Goal: Check status: Check status

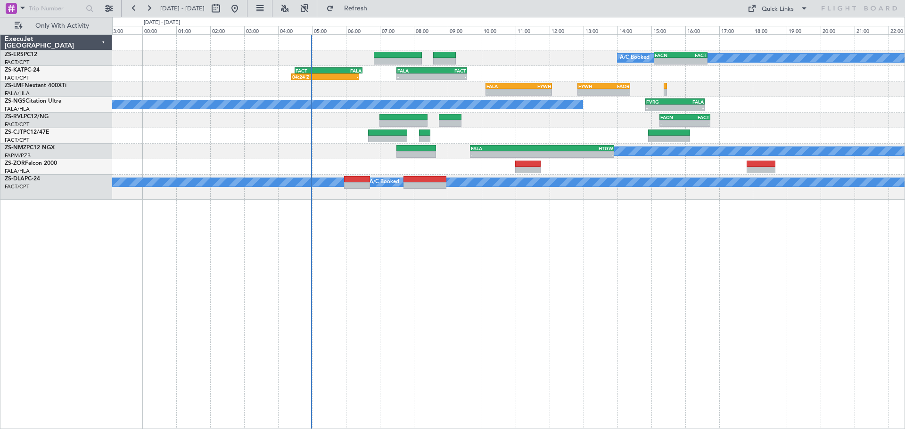
click at [486, 277] on div "A/C Booked A/C Booked - - FACN 15:05 Z FACT 16:40 Z 04:24 Z - FACT 04:30 Z FALA…" at bounding box center [508, 231] width 792 height 395
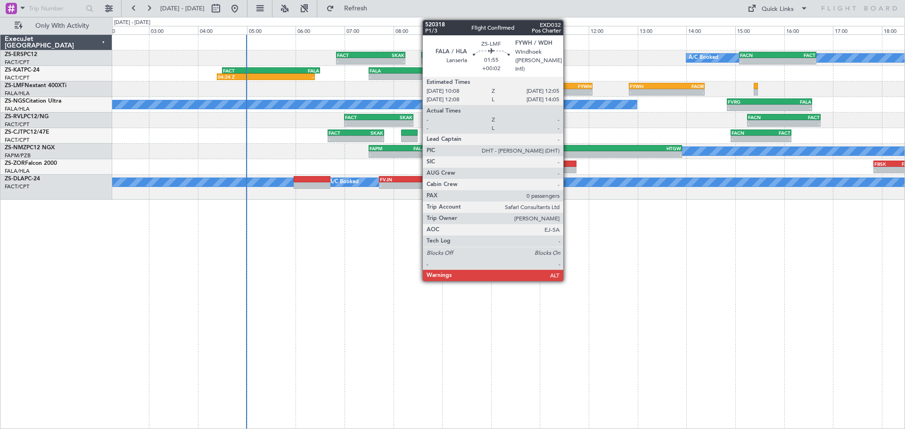
click at [564, 91] on div "-" at bounding box center [568, 93] width 47 height 6
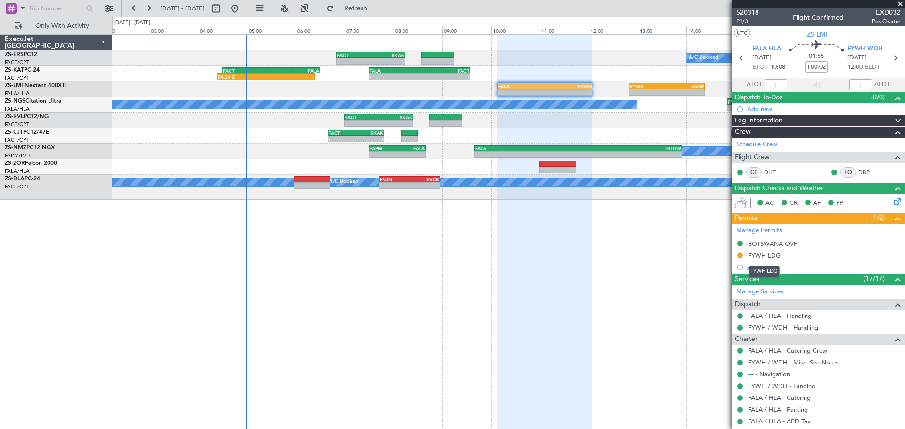
click at [762, 255] on div "FYWH LDG" at bounding box center [764, 256] width 33 height 8
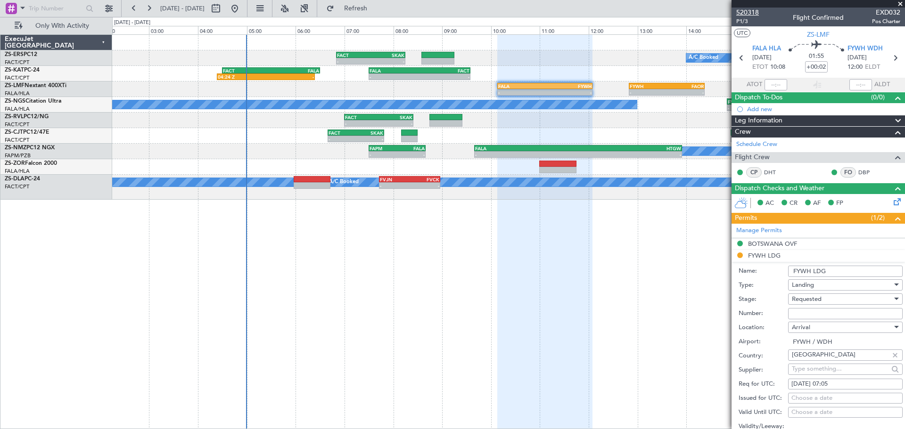
click at [751, 12] on span "520318" at bounding box center [747, 13] width 23 height 10
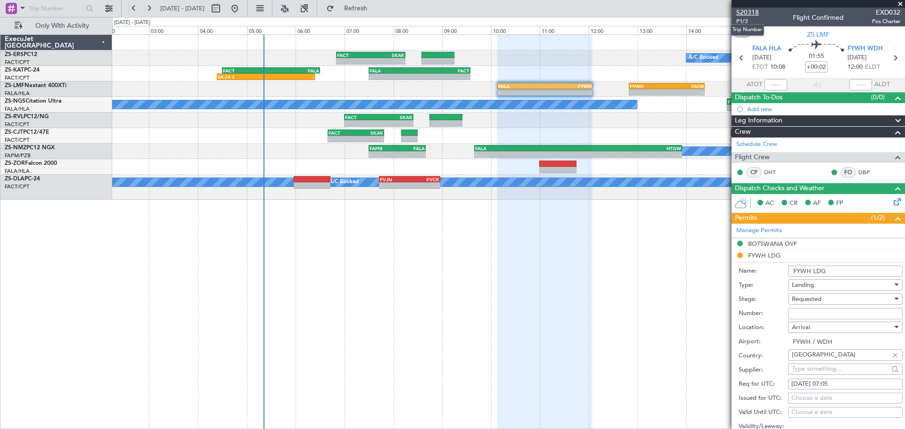
click at [749, 13] on span "520318" at bounding box center [747, 13] width 23 height 10
click at [898, 4] on span at bounding box center [899, 4] width 9 height 8
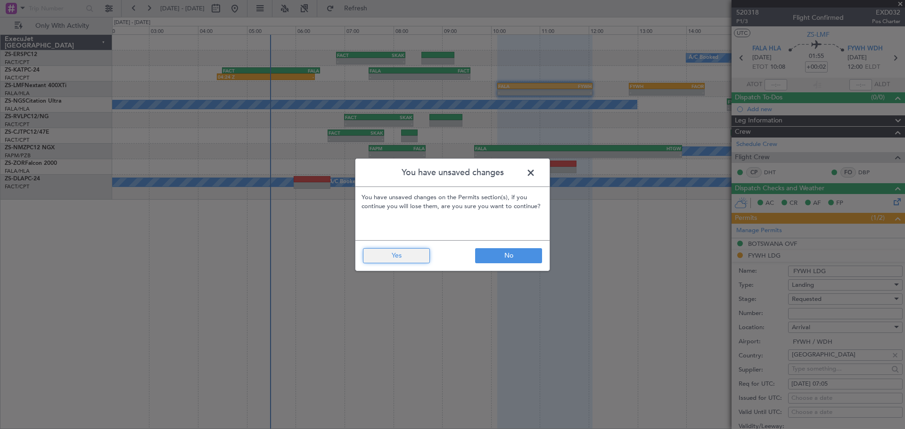
click at [422, 254] on button "Yes" at bounding box center [396, 255] width 67 height 15
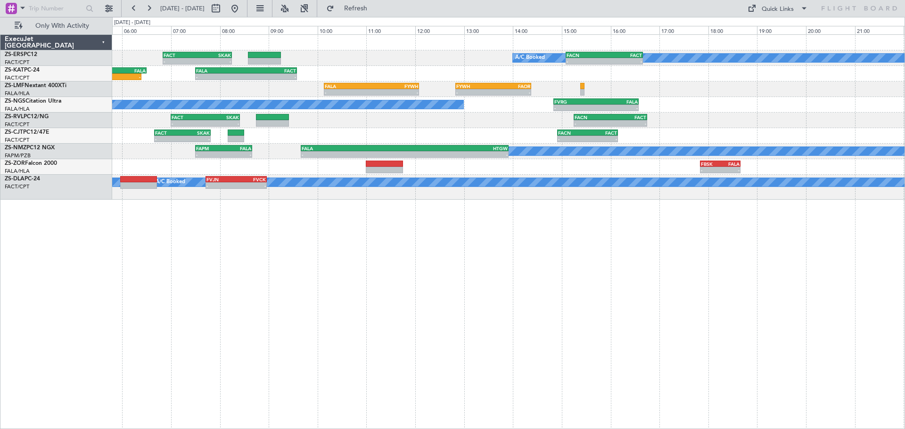
click at [615, 306] on div "A/C Booked A/C Booked - - FACT 06:50 Z SKAK 08:15 Z - - FACN 15:05 Z FACT 16:40…" at bounding box center [508, 231] width 792 height 395
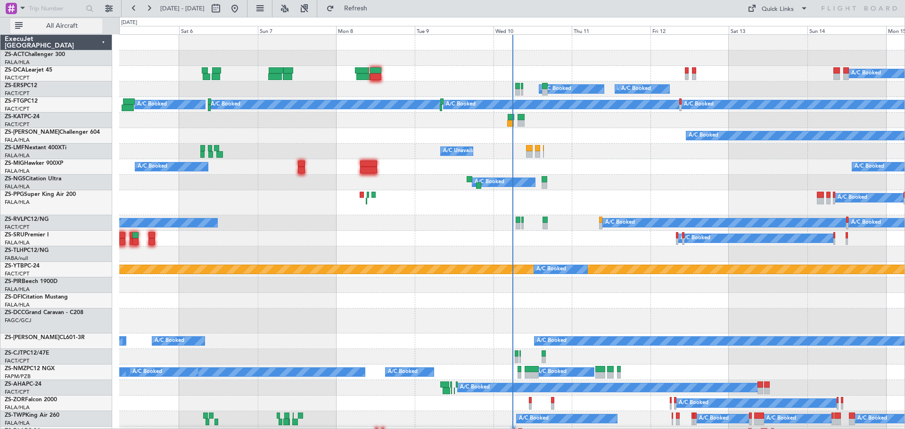
click at [85, 20] on button "All Aircraft" at bounding box center [56, 25] width 92 height 15
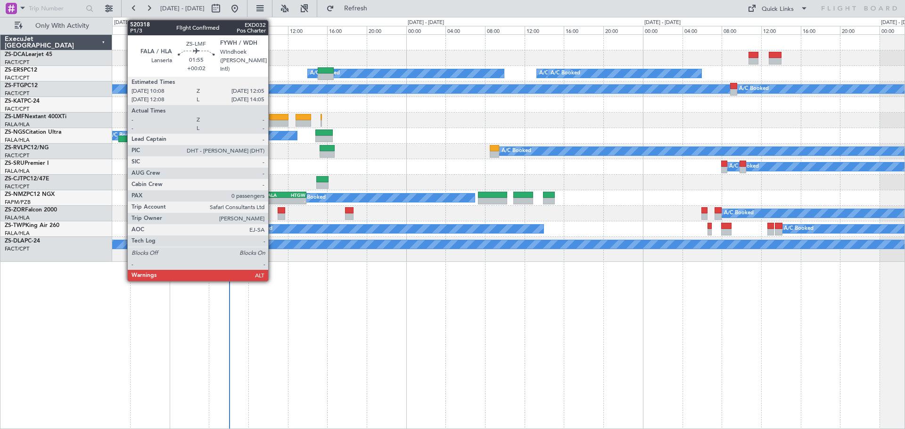
click at [272, 122] on div at bounding box center [278, 123] width 19 height 7
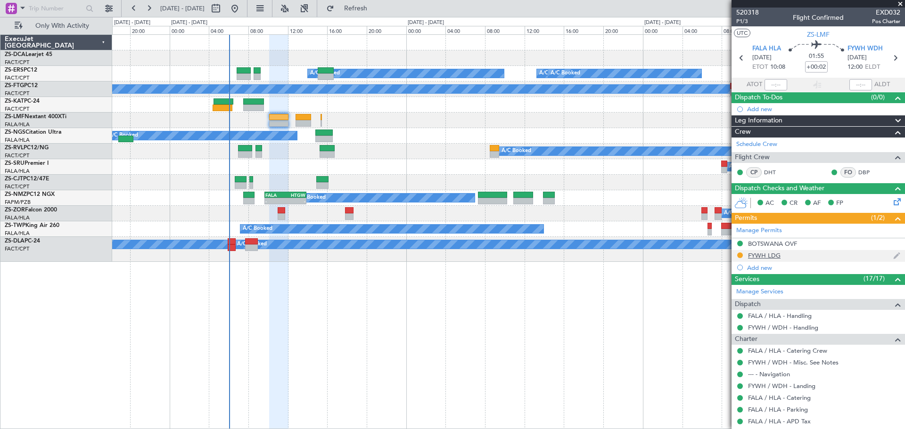
click at [755, 253] on div "FYWH LDG" at bounding box center [764, 256] width 33 height 8
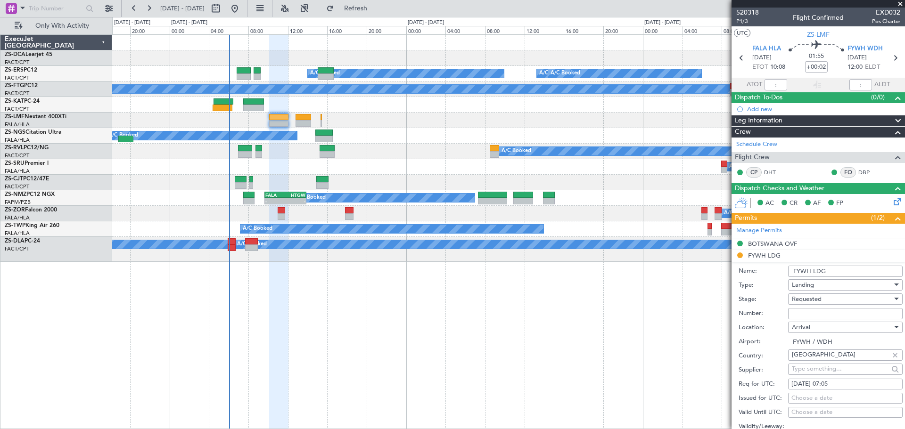
click at [897, 4] on span at bounding box center [899, 4] width 9 height 8
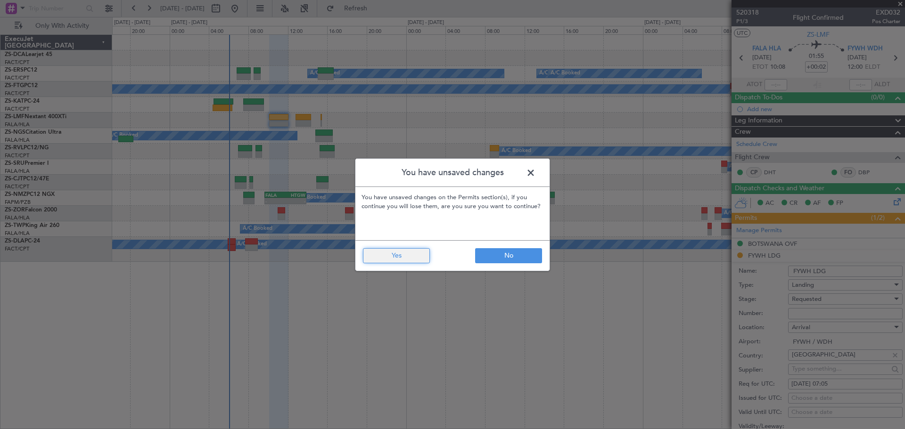
click at [413, 251] on button "Yes" at bounding box center [396, 255] width 67 height 15
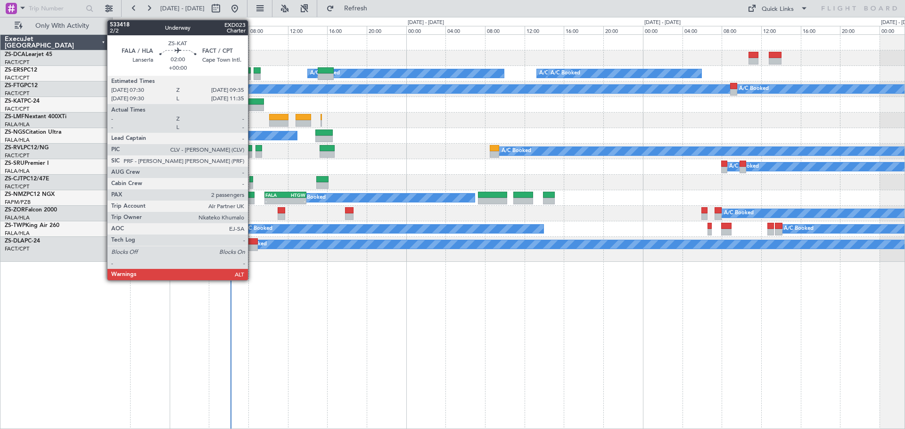
click at [252, 106] on div at bounding box center [253, 108] width 21 height 7
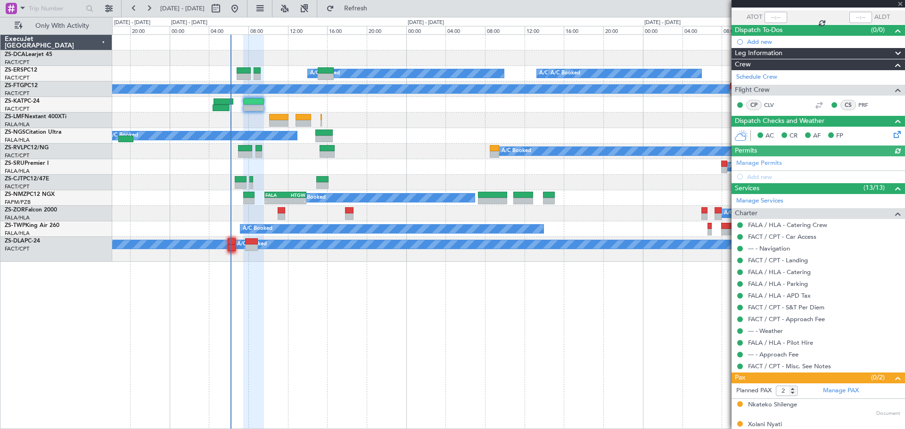
scroll to position [76, 0]
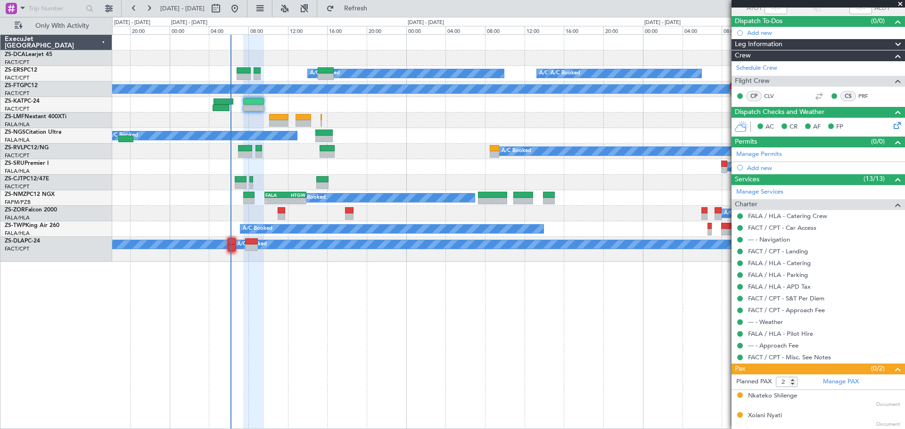
click at [900, 6] on span at bounding box center [899, 4] width 9 height 8
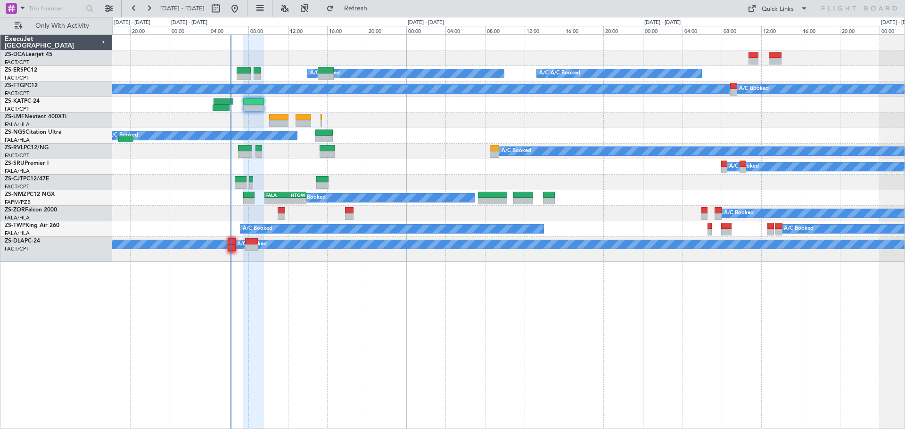
type input "0"
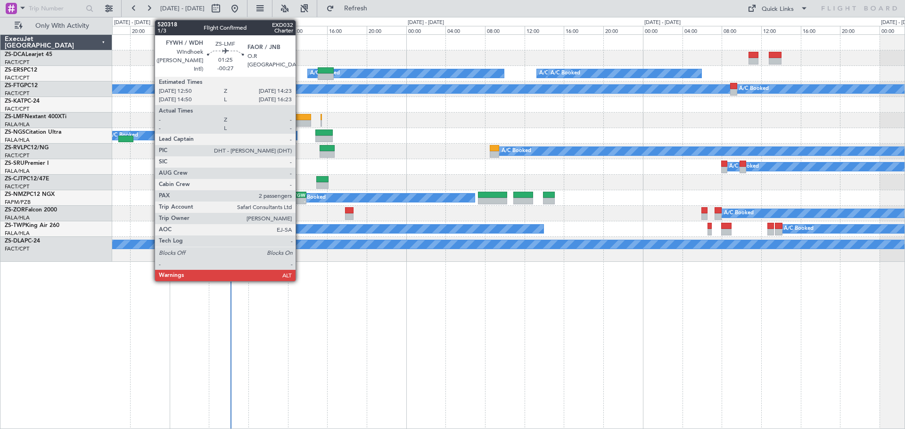
click at [300, 122] on div at bounding box center [303, 123] width 16 height 7
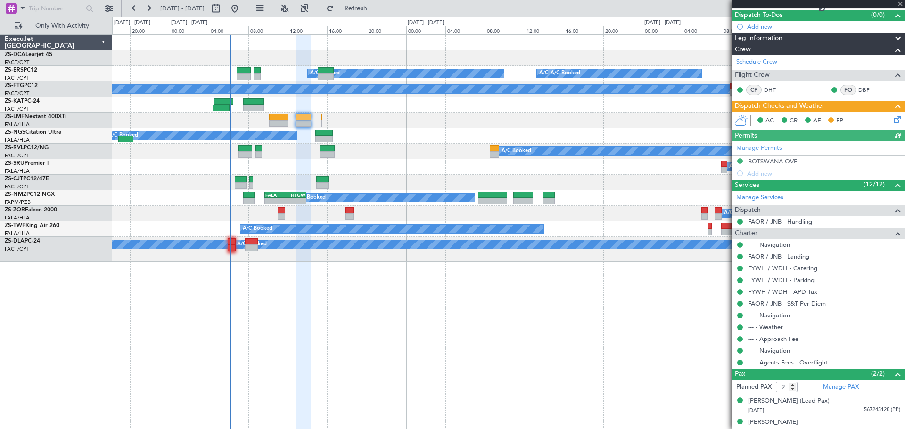
scroll to position [90, 0]
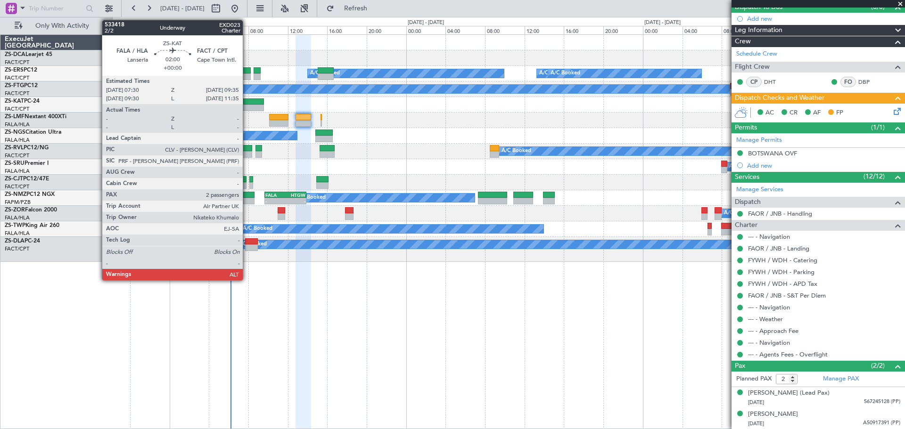
click at [247, 105] on div at bounding box center [253, 108] width 21 height 7
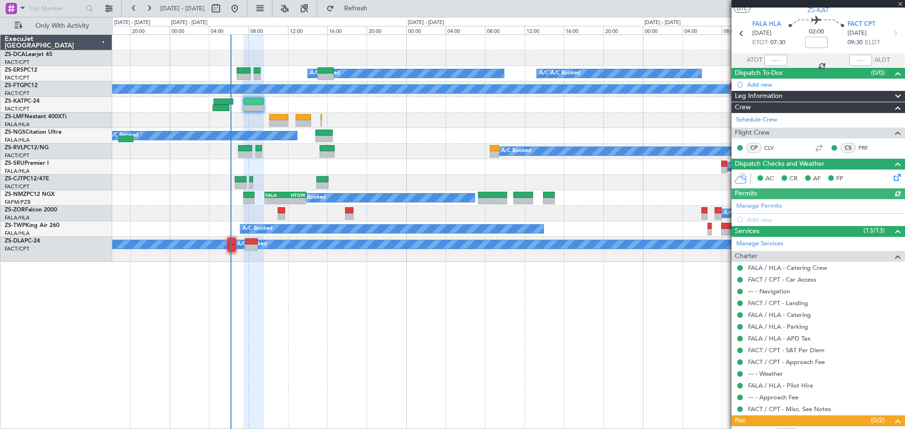
scroll to position [76, 0]
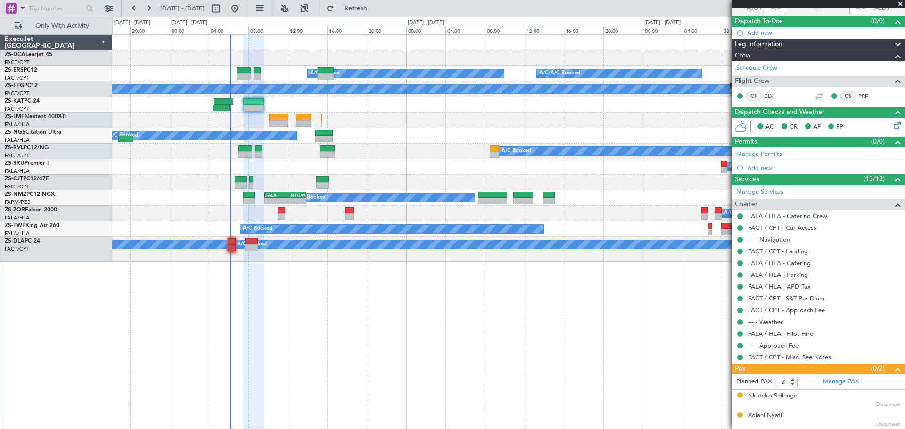
click at [900, 3] on span at bounding box center [899, 4] width 9 height 8
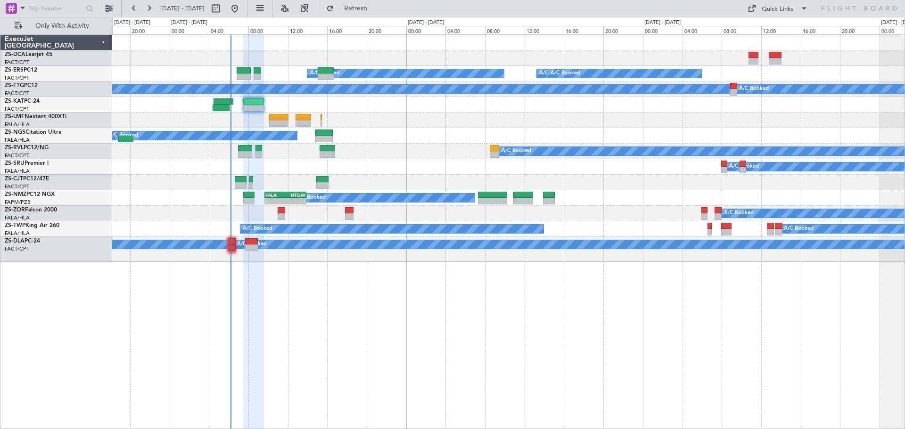
type input "0"
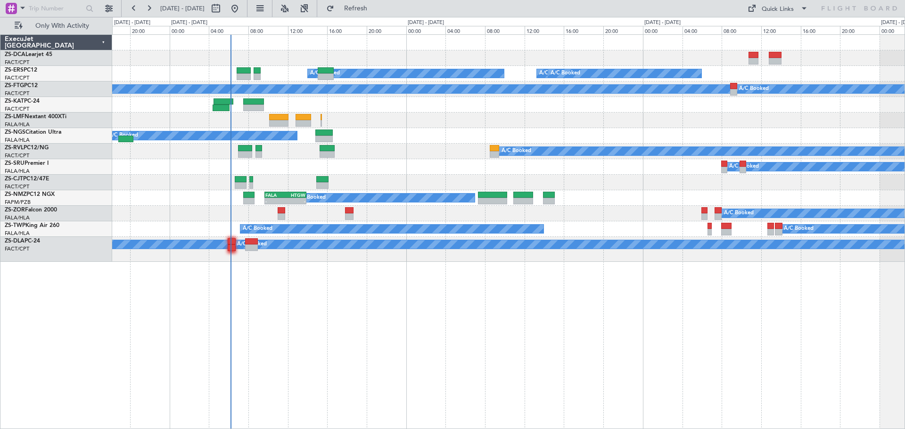
scroll to position [0, 0]
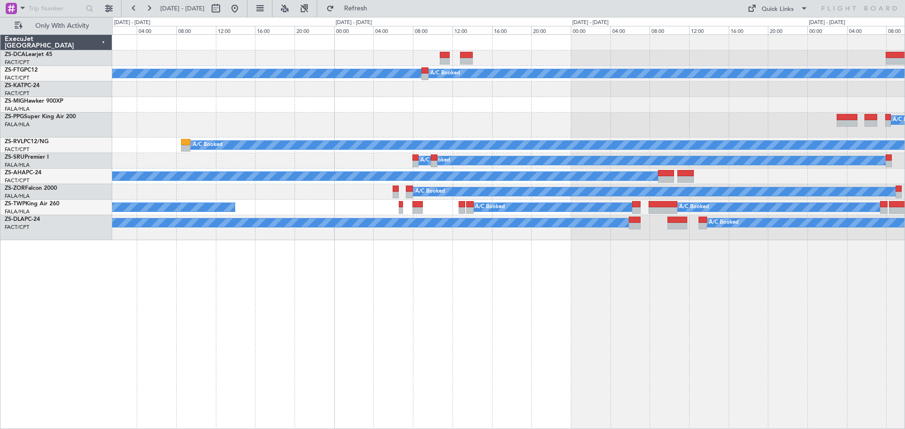
click at [444, 360] on div "A/C Booked A/C Booked A/C Booked A/C Booked A/C Booked A/C Booked A/C Booked A/…" at bounding box center [508, 231] width 792 height 395
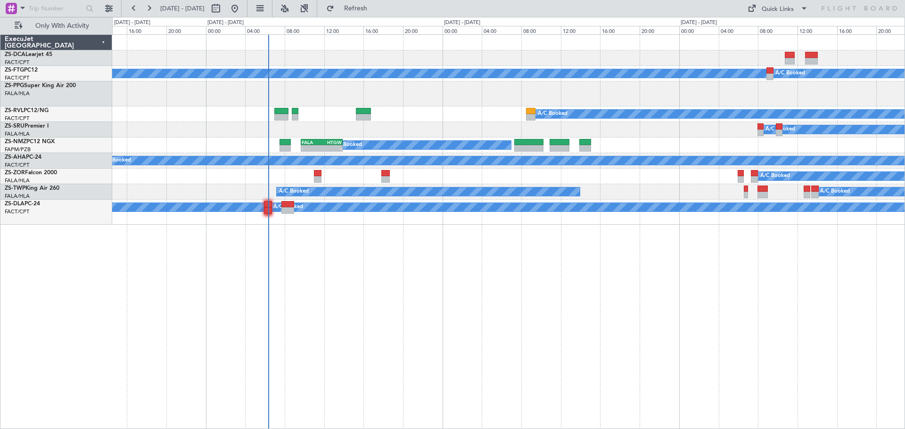
click at [543, 308] on div "A/C Booked A/C Booked A/C Booked A/C Booked A/C Booked A/C Booked - - FALA 09:4…" at bounding box center [508, 231] width 792 height 395
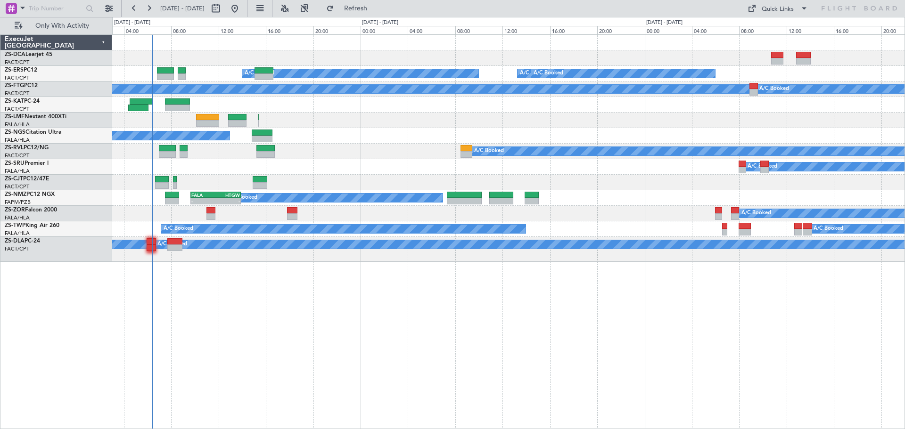
click at [509, 399] on div "A/C Booked A/C Booked A/C Booked A/C Booked A/C Booked A/C Booked A/C Unavailab…" at bounding box center [508, 231] width 792 height 395
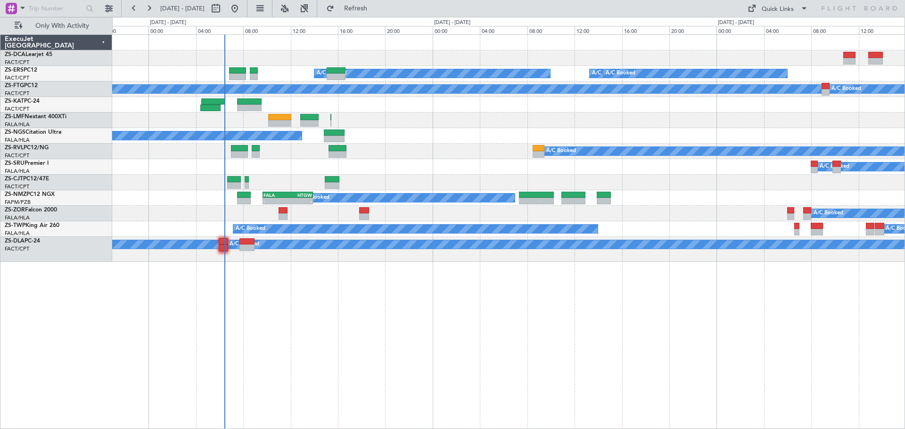
click at [370, 302] on div "A/C Booked A/C Booked A/C Booked A/C Booked A/C Booked A/C Booked A/C Booked A/…" at bounding box center [508, 231] width 792 height 395
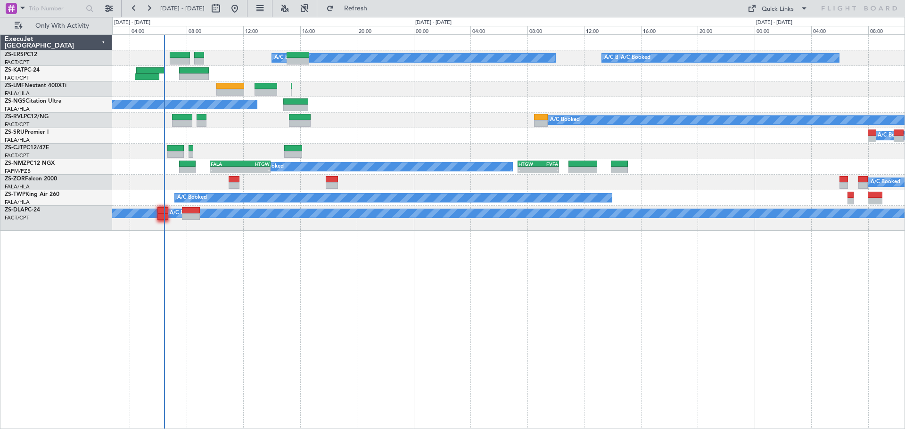
click at [645, 377] on div "A/C Booked A/C Booked A/C Booked A/C Booked A/C Unavailable A/C Booked A/C Book…" at bounding box center [508, 231] width 792 height 395
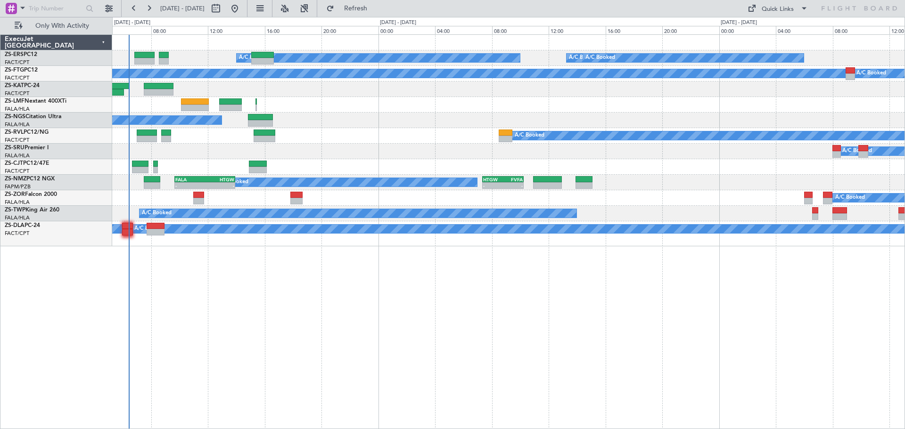
click at [776, 329] on div "A/C Booked A/C Booked A/C Booked A/C Booked A/C Booked A/C Booked A/C Unavailab…" at bounding box center [508, 231] width 792 height 395
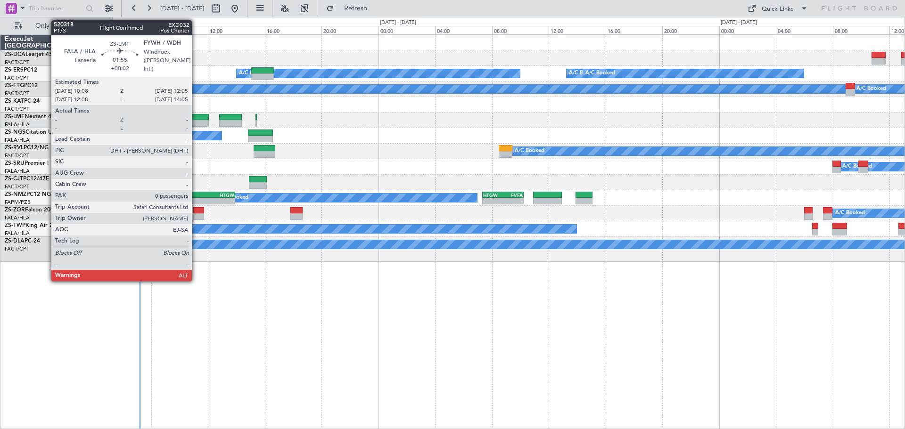
click at [196, 116] on div at bounding box center [195, 117] width 28 height 7
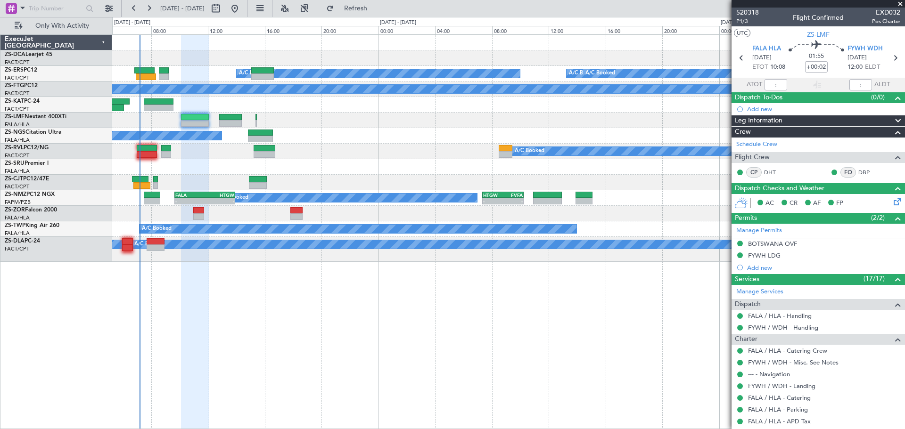
click at [900, 1] on span at bounding box center [899, 4] width 9 height 8
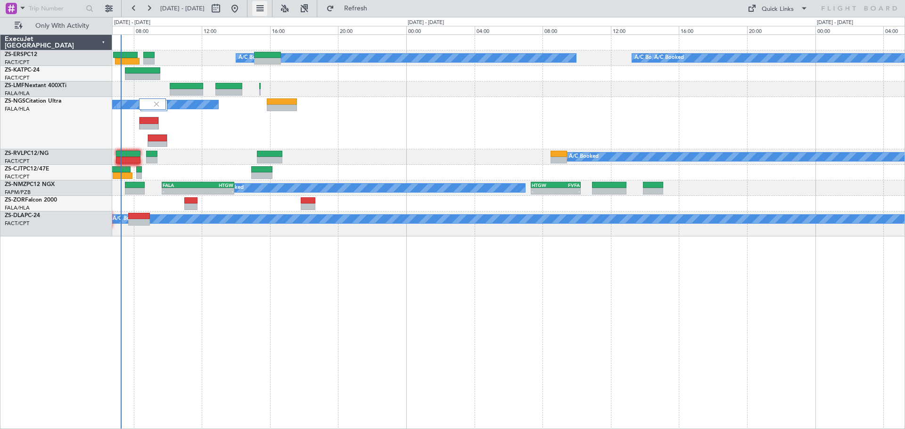
click at [379, 345] on div "A/C Booked A/C Booked A/C Booked A/C Booked A/C Booked A/C Booked A/C Booked A/…" at bounding box center [508, 231] width 792 height 395
click at [415, 293] on div "A/C Booked A/C Booked A/C Booked A/C Booked A/C Booked A/C Booked A/C Booked A/…" at bounding box center [508, 231] width 792 height 395
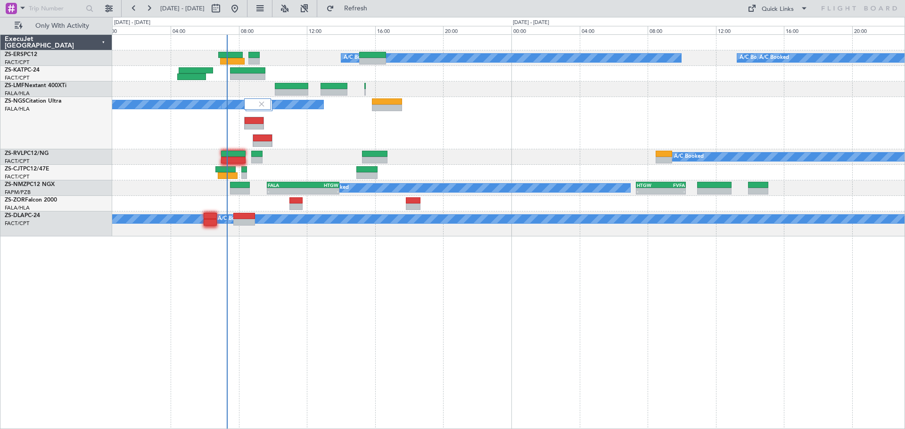
click at [381, 258] on div "A/C Booked A/C Booked A/C Booked A/C Booked A/C Unavailable A/C Booked A/C Book…" at bounding box center [508, 231] width 792 height 395
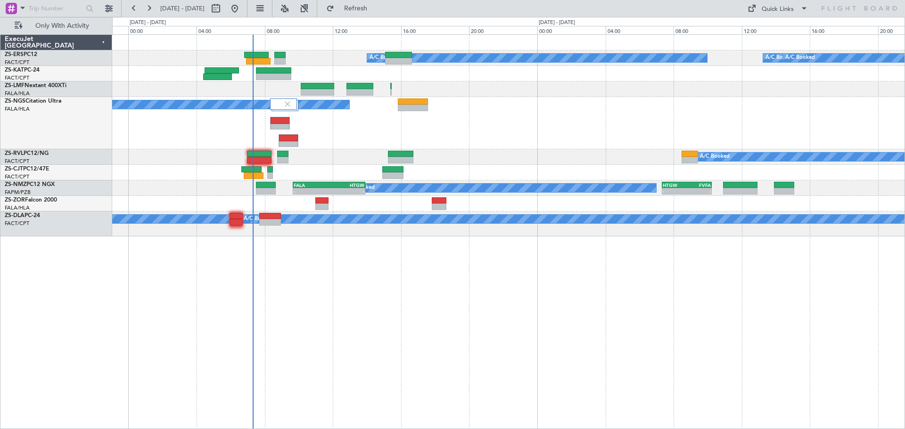
click at [319, 320] on div "A/C Booked A/C Booked A/C Booked A/C Booked A/C Unavailable A/C Booked A/C Book…" at bounding box center [508, 231] width 792 height 395
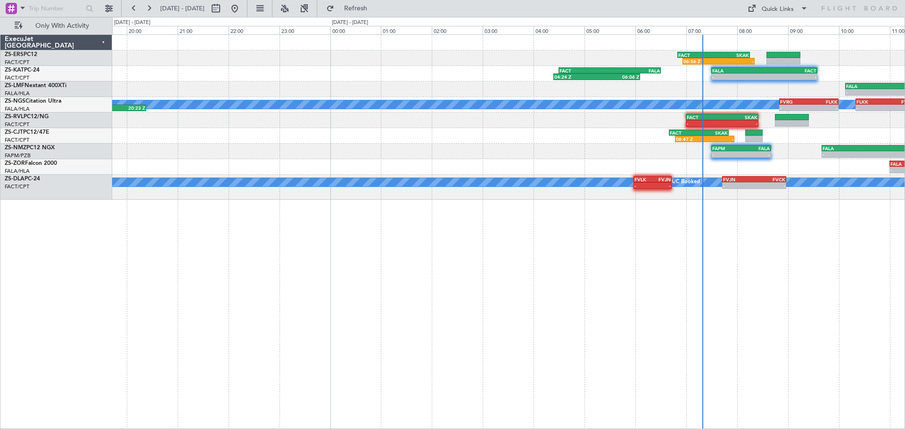
click at [819, 408] on div "06:56 Z - FACT 06:50 Z SKAK 08:15 Z A/C Booked A/C Booked - - FACN 15:05 Z FACT…" at bounding box center [508, 231] width 792 height 395
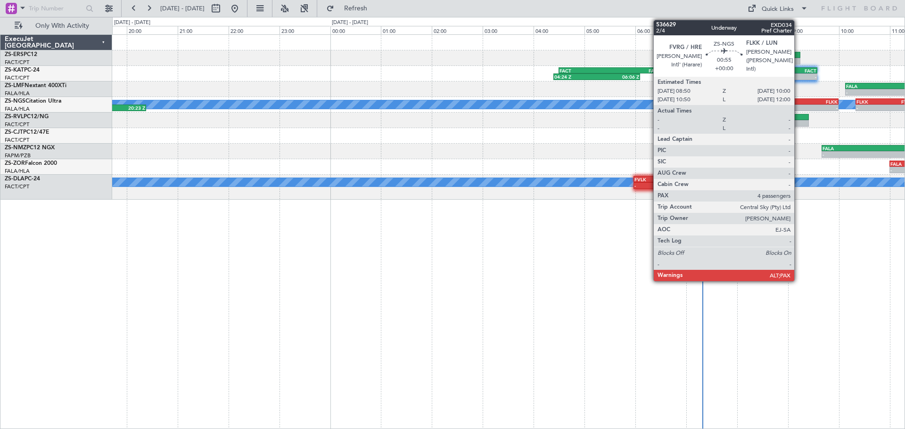
click at [798, 102] on div "FVRG" at bounding box center [794, 102] width 29 height 6
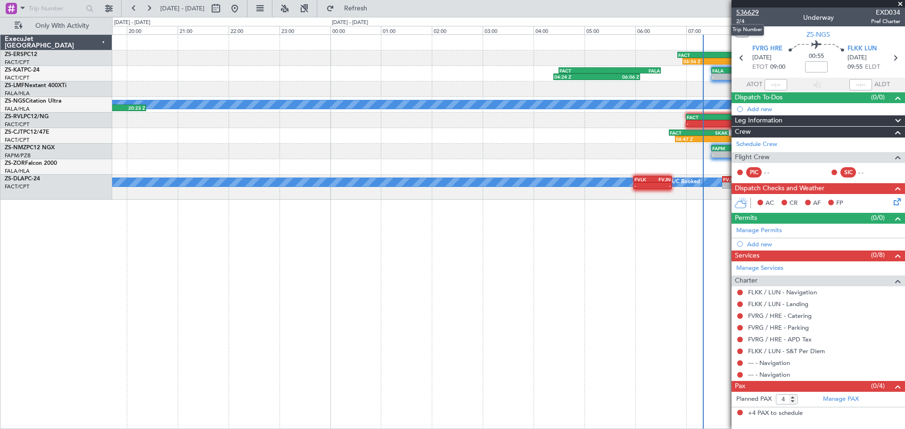
click at [752, 14] on span "536629" at bounding box center [747, 13] width 23 height 10
click at [902, 5] on span at bounding box center [899, 4] width 9 height 8
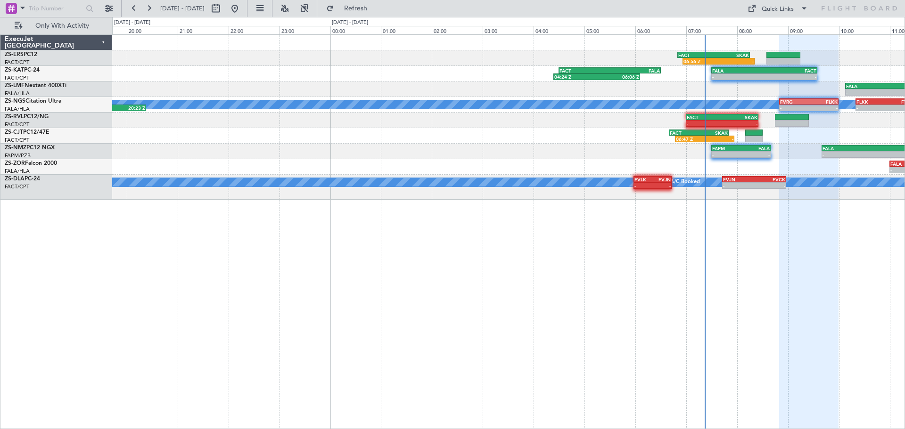
type input "0"
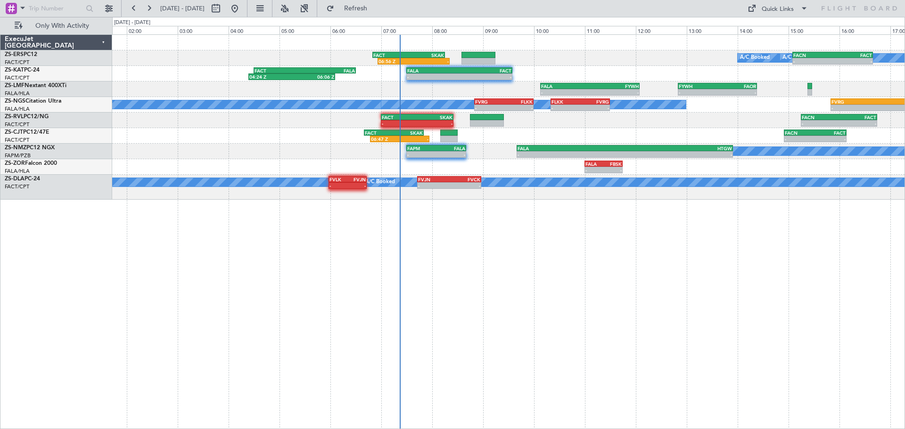
click at [369, 351] on div "06:56 Z - FACT 06:50 Z SKAK 08:15 Z A/C Booked A/C Booked - - FACN 15:05 Z FACT…" at bounding box center [508, 231] width 792 height 395
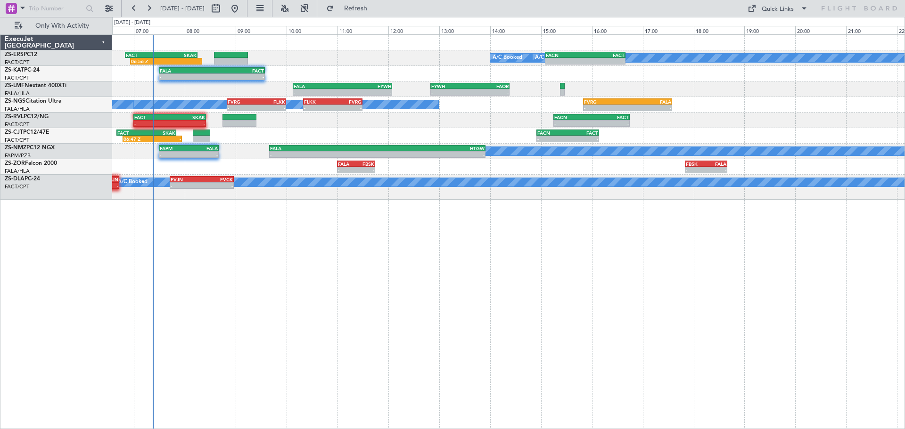
click at [456, 352] on div "06:56 Z - FACT 06:50 Z SKAK 08:15 Z A/C Booked A/C Booked - - FACN 15:05 Z FACT…" at bounding box center [508, 231] width 792 height 395
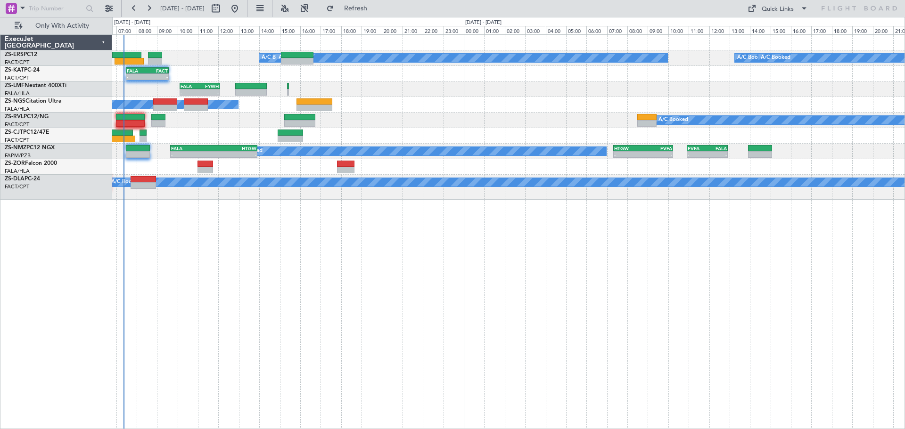
click at [512, 370] on div "A/C Booked A/C Booked A/C Booked A/C Booked - - FALA 07:30 Z FACT 09:35 Z FACT …" at bounding box center [508, 231] width 792 height 395
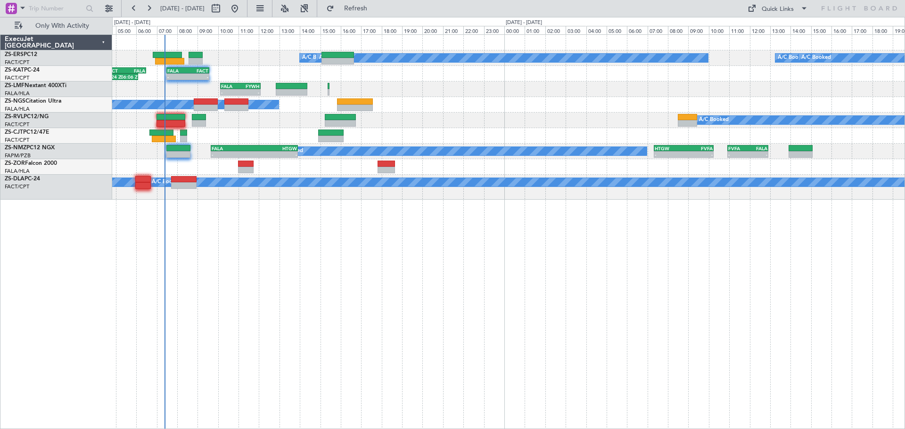
click at [207, 252] on div "A/C Booked A/C Booked A/C Booked A/C Booked - - FALA 07:30 Z FACT 09:35 Z FACT …" at bounding box center [508, 231] width 792 height 395
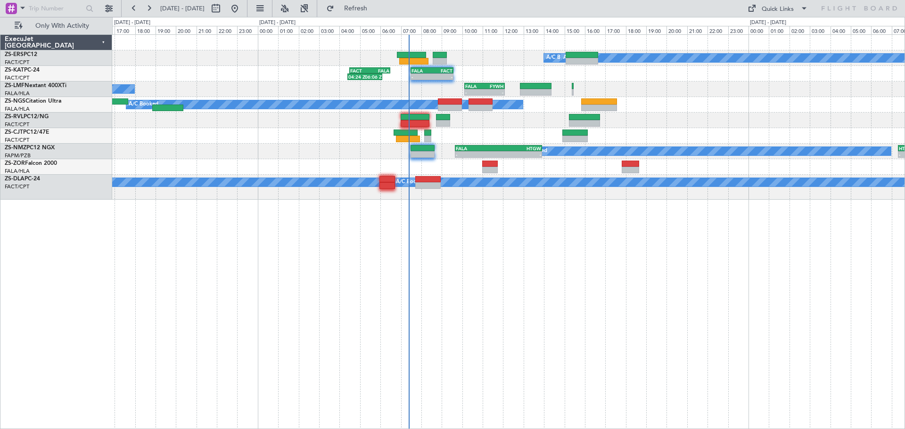
click at [481, 300] on div "A/C Booked A/C Booked A/C Booked A/C Booked - - FALA 07:30 Z FACT 09:35 Z FACT …" at bounding box center [508, 231] width 792 height 395
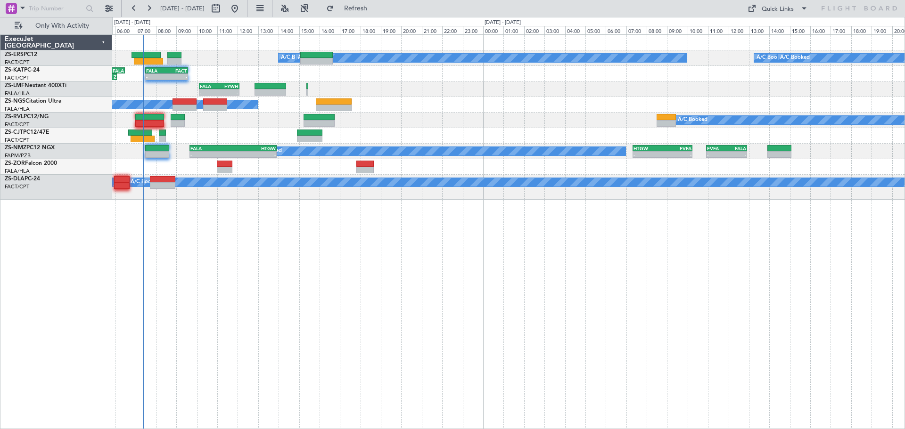
click at [311, 304] on div "A/C Booked A/C Booked A/C Booked A/C Booked - - FALA 07:30 Z FACT 09:35 Z FACT …" at bounding box center [508, 231] width 792 height 395
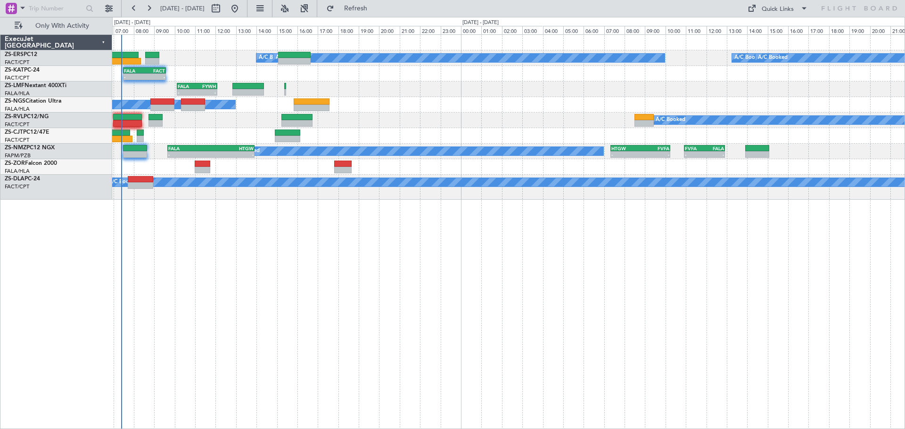
click at [380, 328] on div "A/C Booked A/C Booked A/C Booked A/C Booked - - FALA 07:30 Z FACT 09:35 Z FACT …" at bounding box center [508, 231] width 792 height 395
click at [440, 280] on div "A/C Booked A/C Booked A/C Booked A/C Booked - - FALA 07:30 Z FACT 09:35 Z FACT …" at bounding box center [508, 231] width 792 height 395
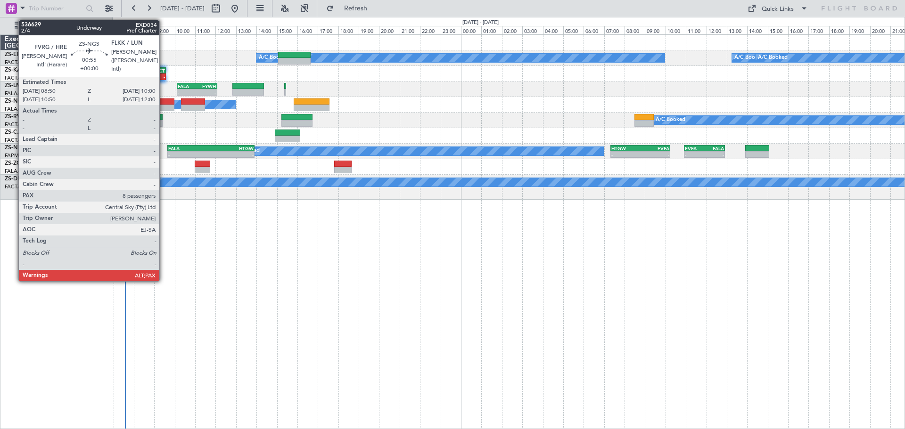
click at [163, 104] on div at bounding box center [162, 101] width 24 height 7
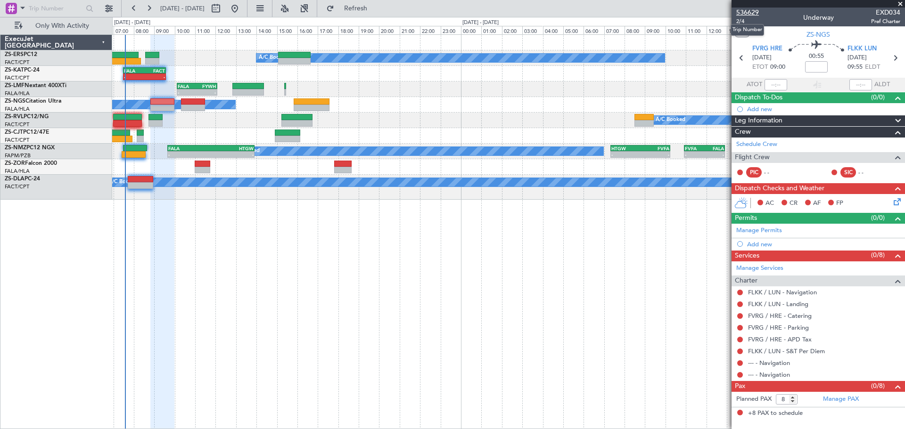
click at [756, 12] on span "536629" at bounding box center [747, 13] width 23 height 10
